Goal: Navigation & Orientation: Find specific page/section

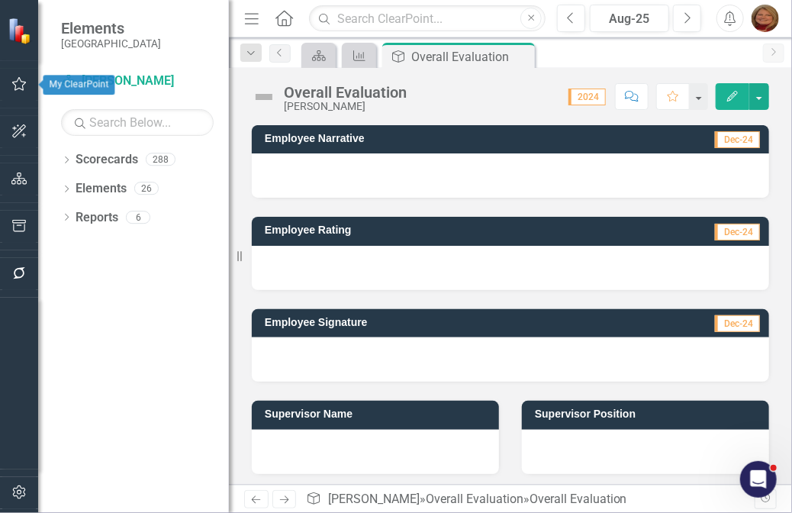
click at [18, 82] on icon "button" at bounding box center [19, 84] width 16 height 12
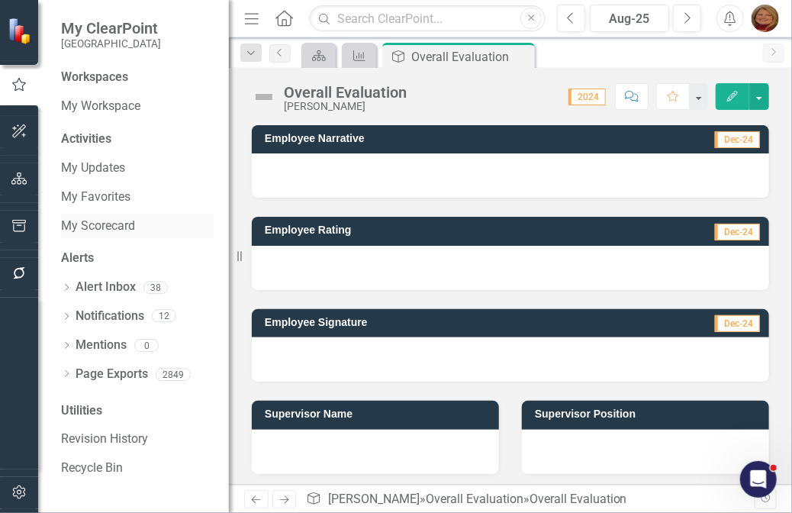
click at [118, 224] on link "My Scorecard" at bounding box center [137, 227] width 153 height 18
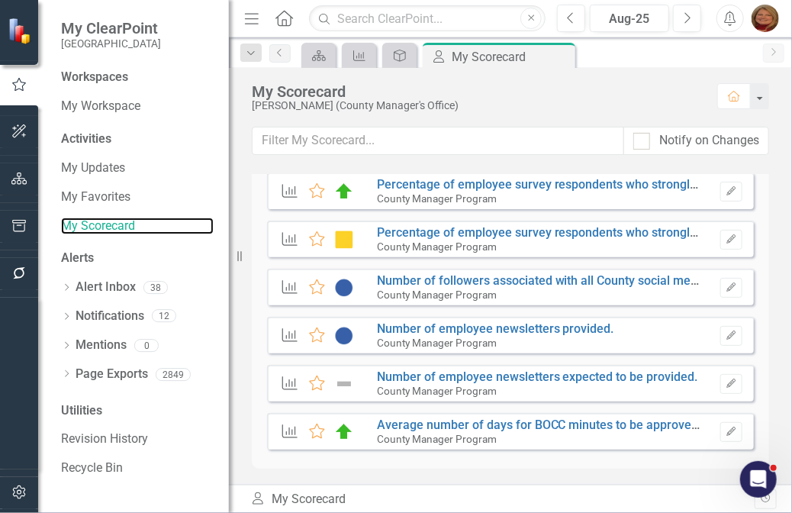
scroll to position [1193, 0]
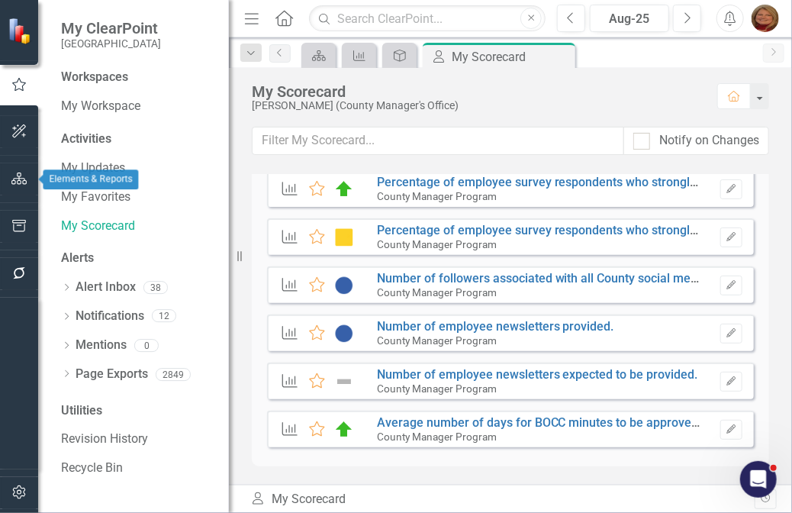
click at [26, 174] on icon "button" at bounding box center [19, 179] width 16 height 12
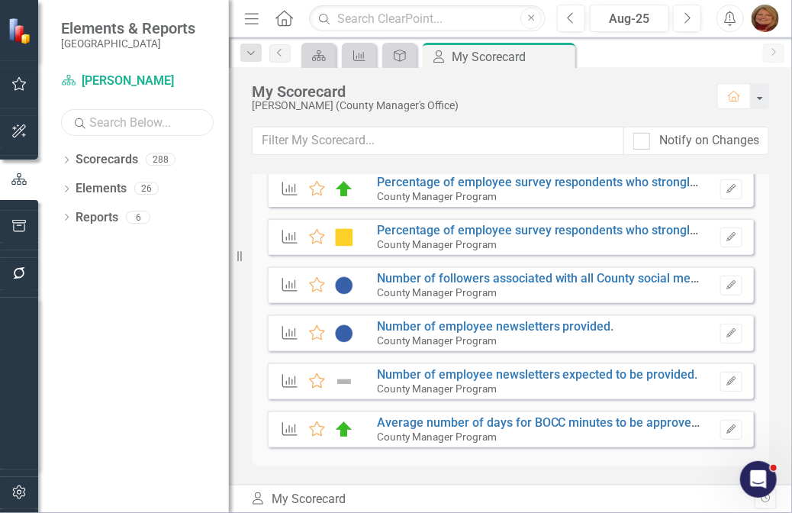
click at [123, 119] on input "text" at bounding box center [137, 122] width 153 height 27
type input "[PERSON_NAME]"
click at [67, 157] on icon "Dropdown" at bounding box center [66, 161] width 11 height 8
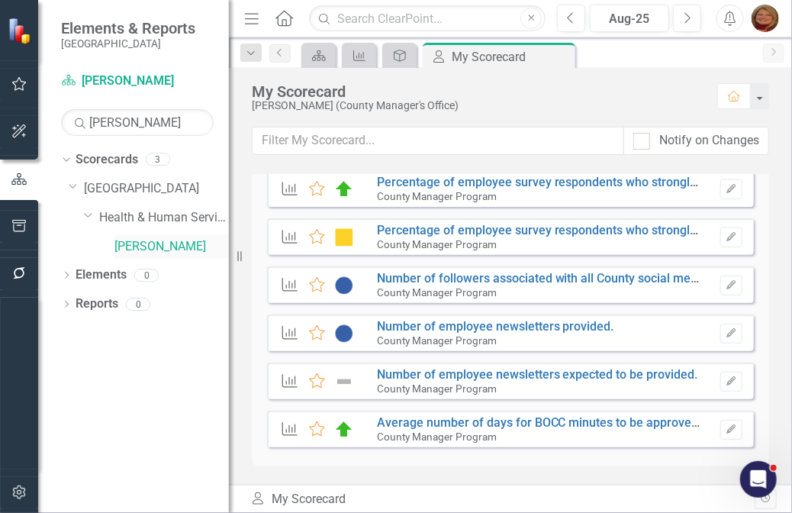
click at [147, 245] on link "[PERSON_NAME]" at bounding box center [172, 247] width 115 height 18
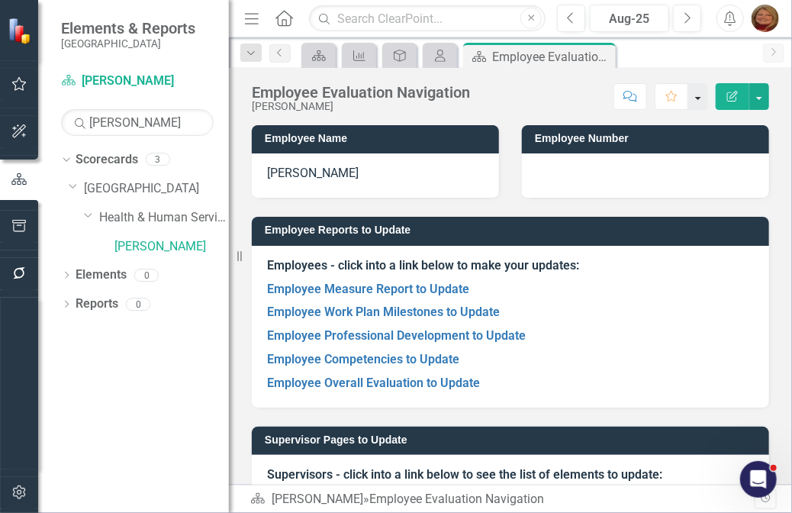
click at [698, 100] on button "button" at bounding box center [699, 96] width 20 height 27
